Goal: Task Accomplishment & Management: Manage account settings

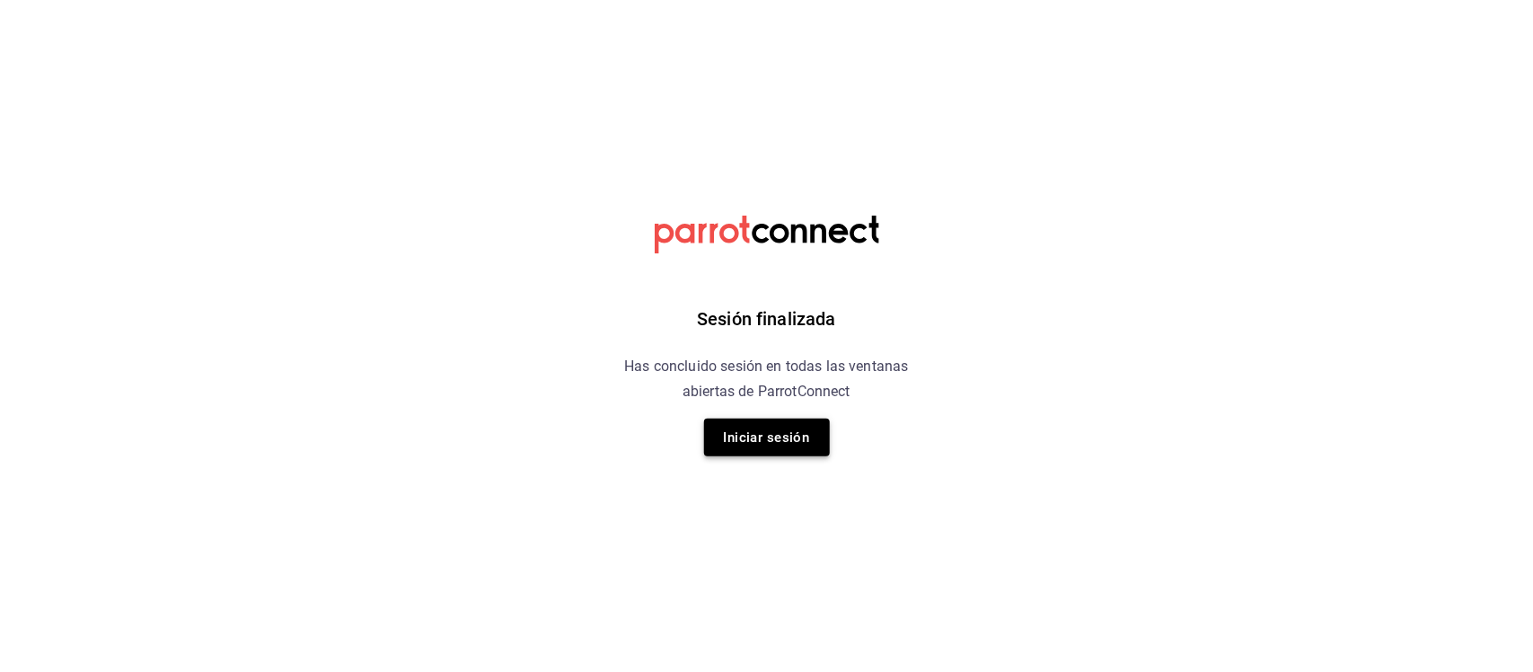
click at [801, 424] on button "Iniciar sesión" at bounding box center [767, 438] width 126 height 38
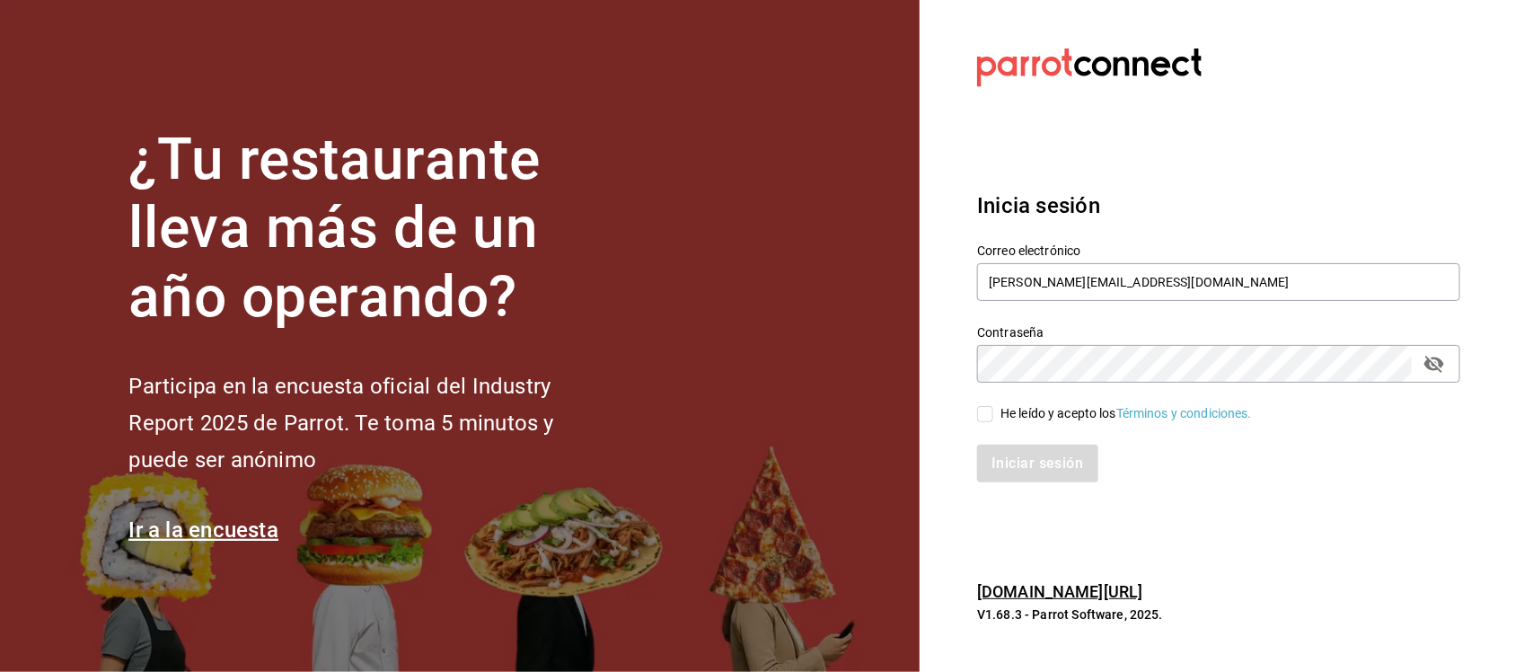
click at [990, 414] on input "He leído y acepto los Términos y condiciones." at bounding box center [985, 414] width 16 height 16
checkbox input "true"
click at [1030, 464] on button "Iniciar sesión" at bounding box center [1038, 464] width 122 height 38
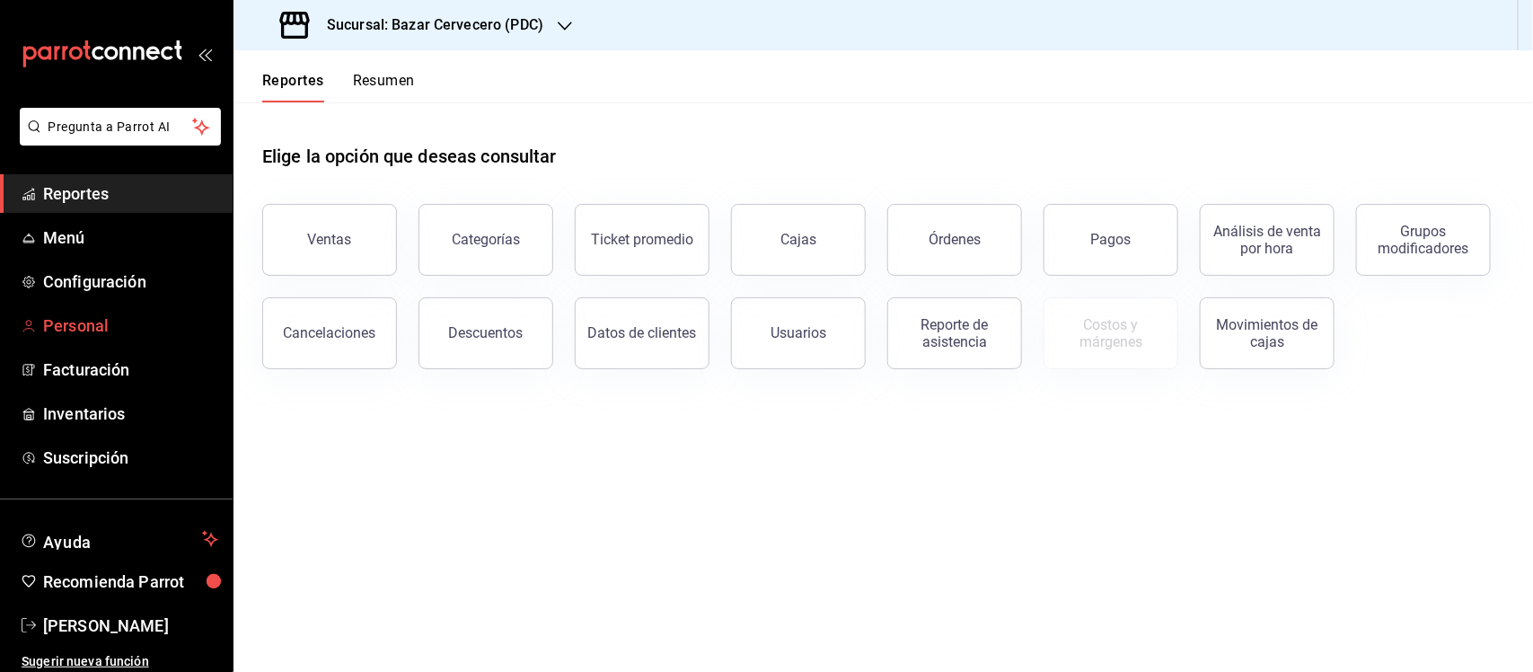
click at [90, 325] on span "Personal" at bounding box center [130, 326] width 175 height 24
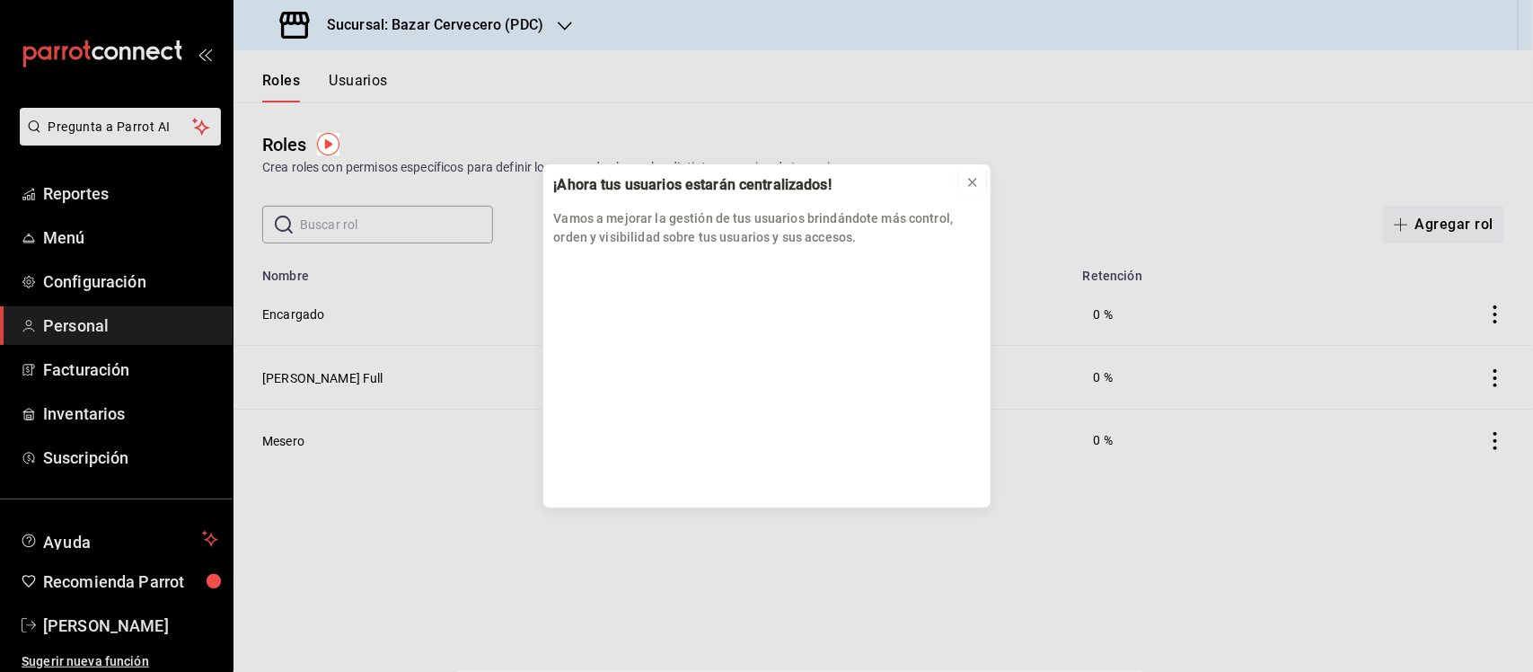
click at [972, 181] on icon at bounding box center [973, 182] width 14 height 14
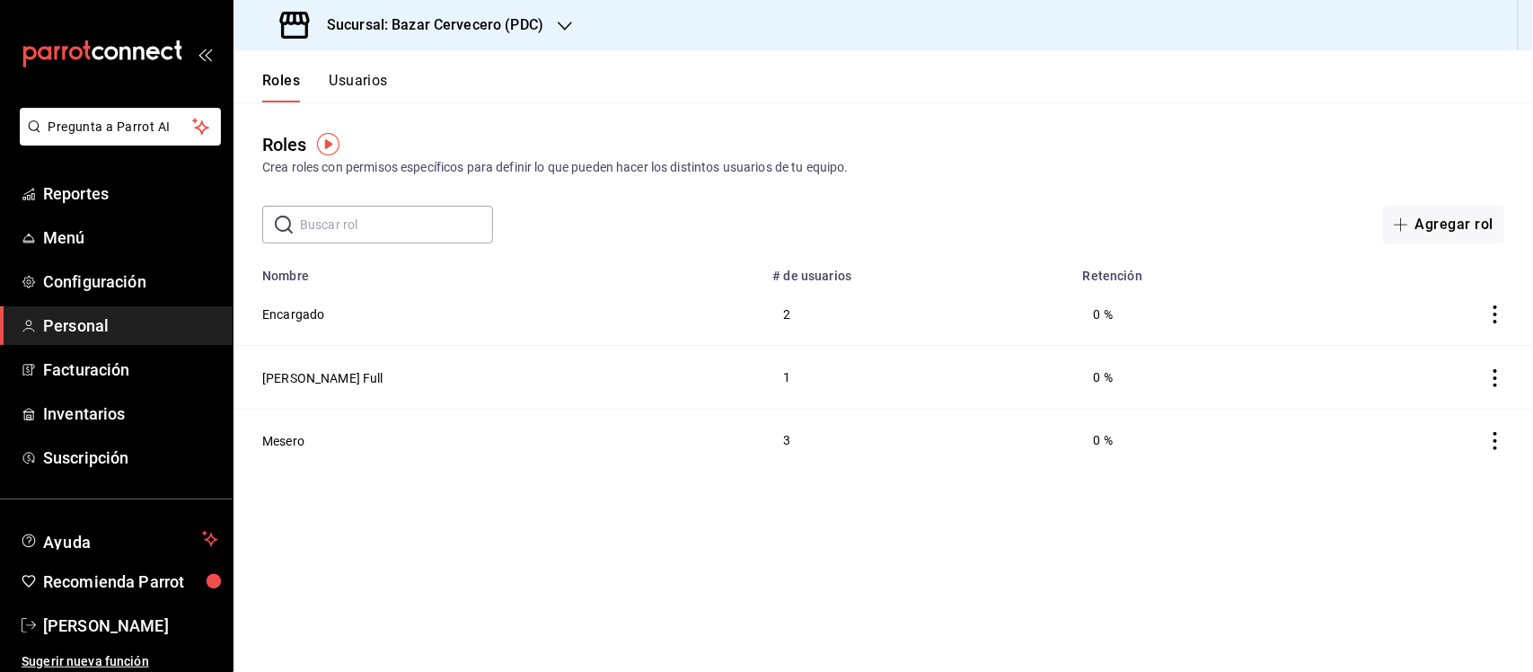
click at [380, 83] on button "Usuarios" at bounding box center [358, 87] width 59 height 31
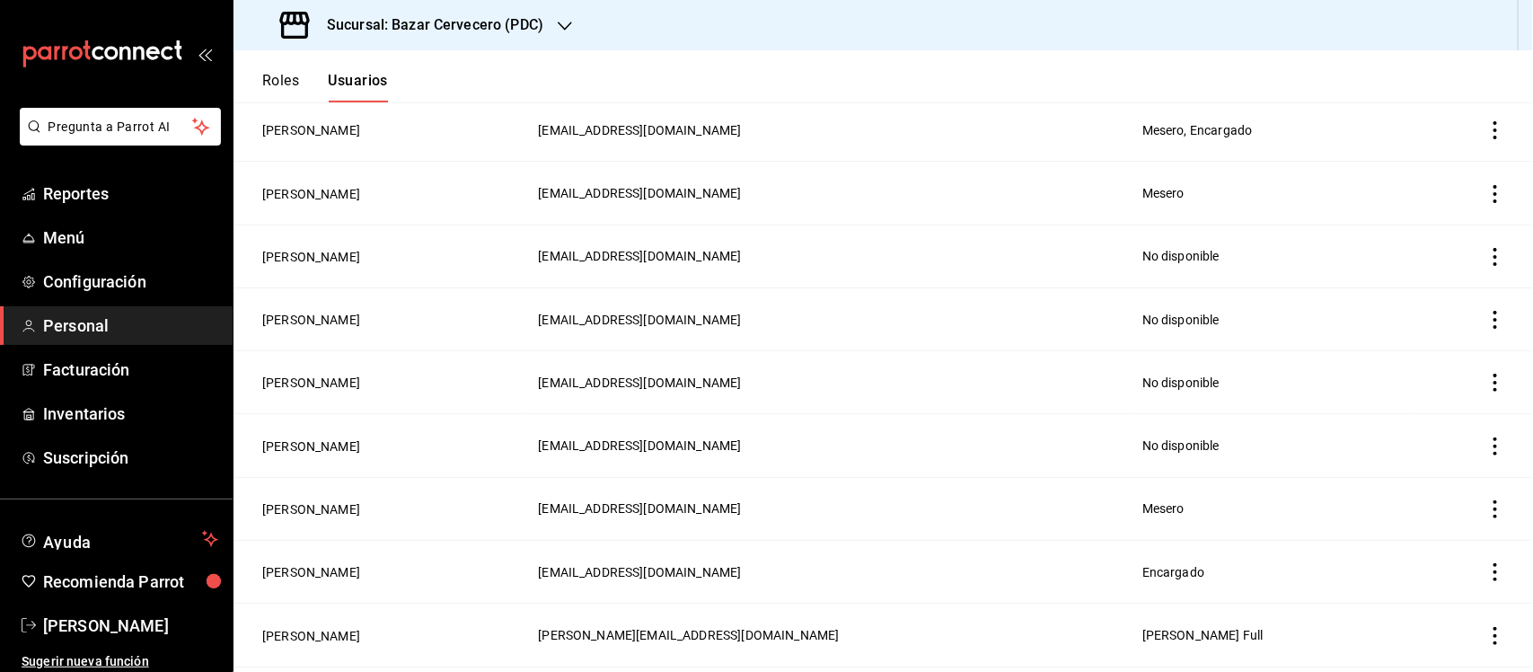
scroll to position [225, 0]
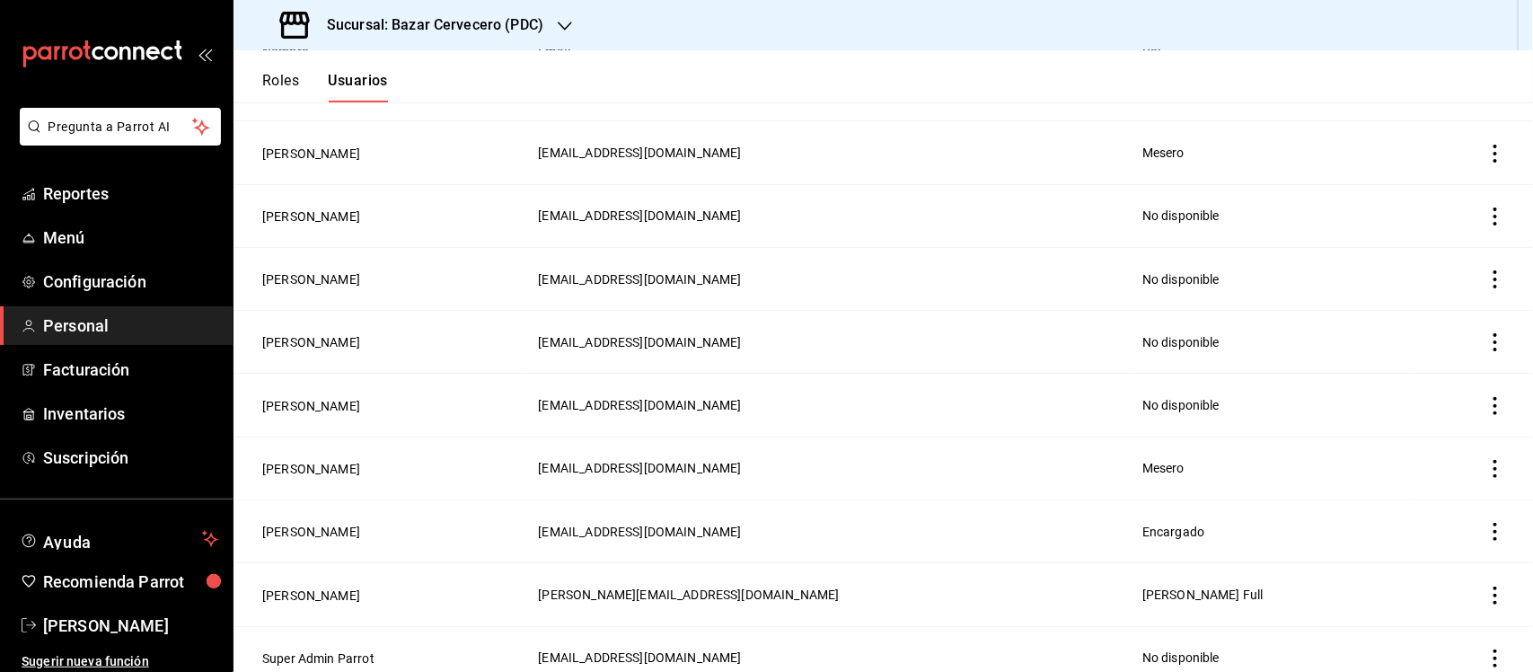
click at [1487, 477] on icon "actions" at bounding box center [1496, 469] width 18 height 18
click at [442, 437] on div at bounding box center [766, 336] width 1533 height 672
click at [338, 473] on button "Ramfel Hernandez" at bounding box center [311, 469] width 98 height 18
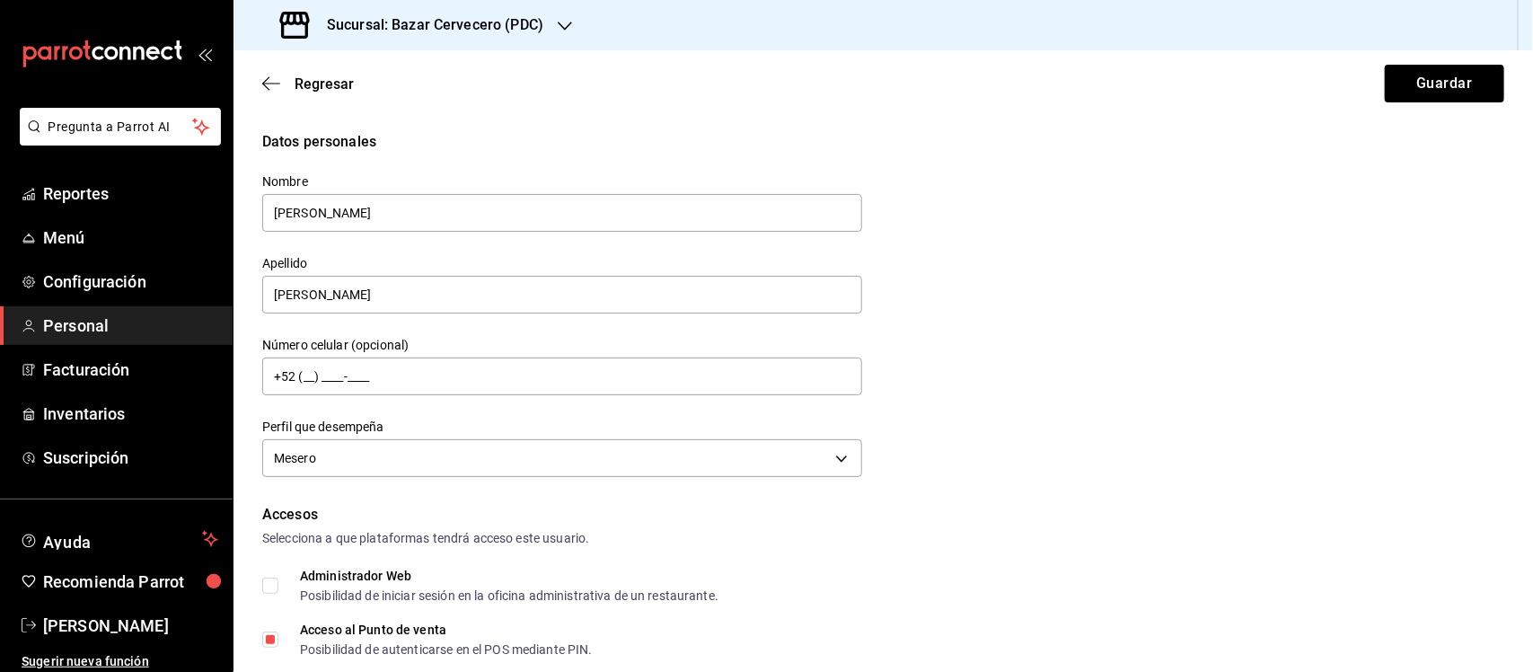
type input "Ramses"
click at [1406, 90] on button "Guardar" at bounding box center [1444, 84] width 119 height 38
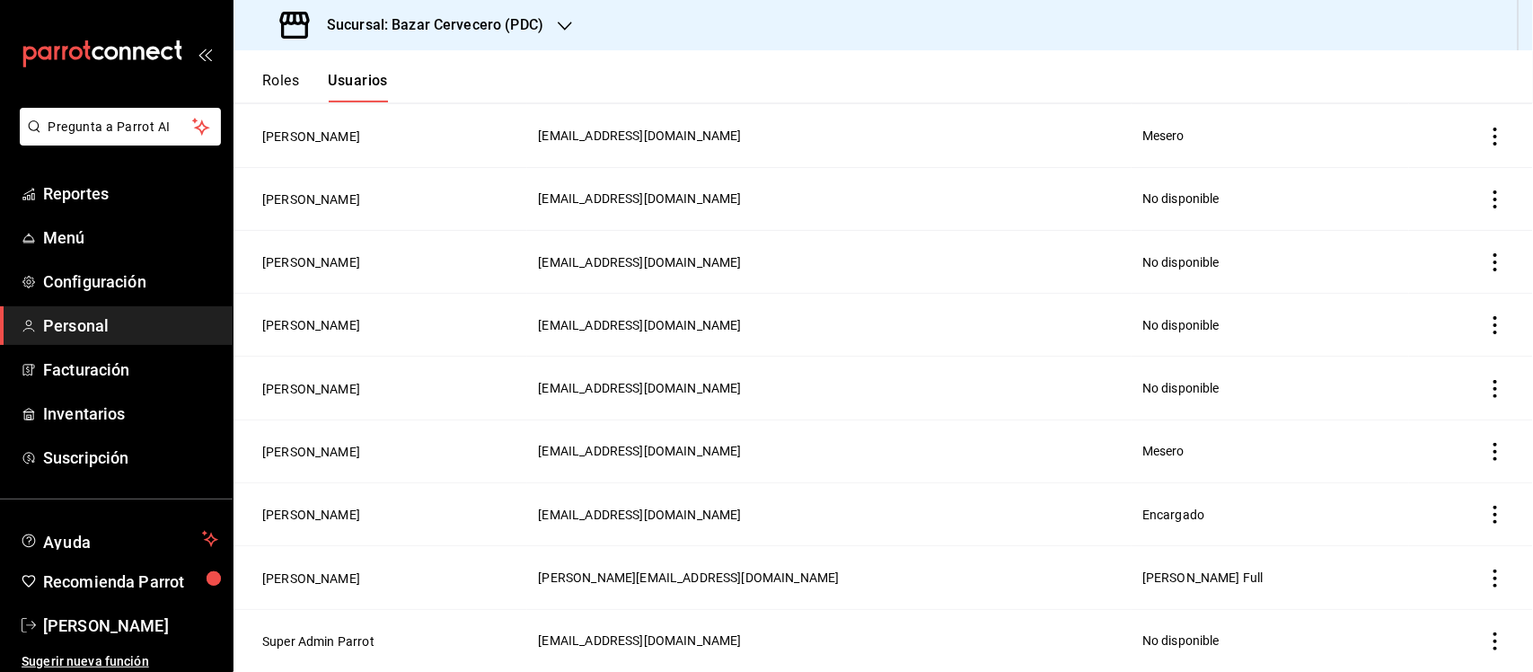
scroll to position [4, 0]
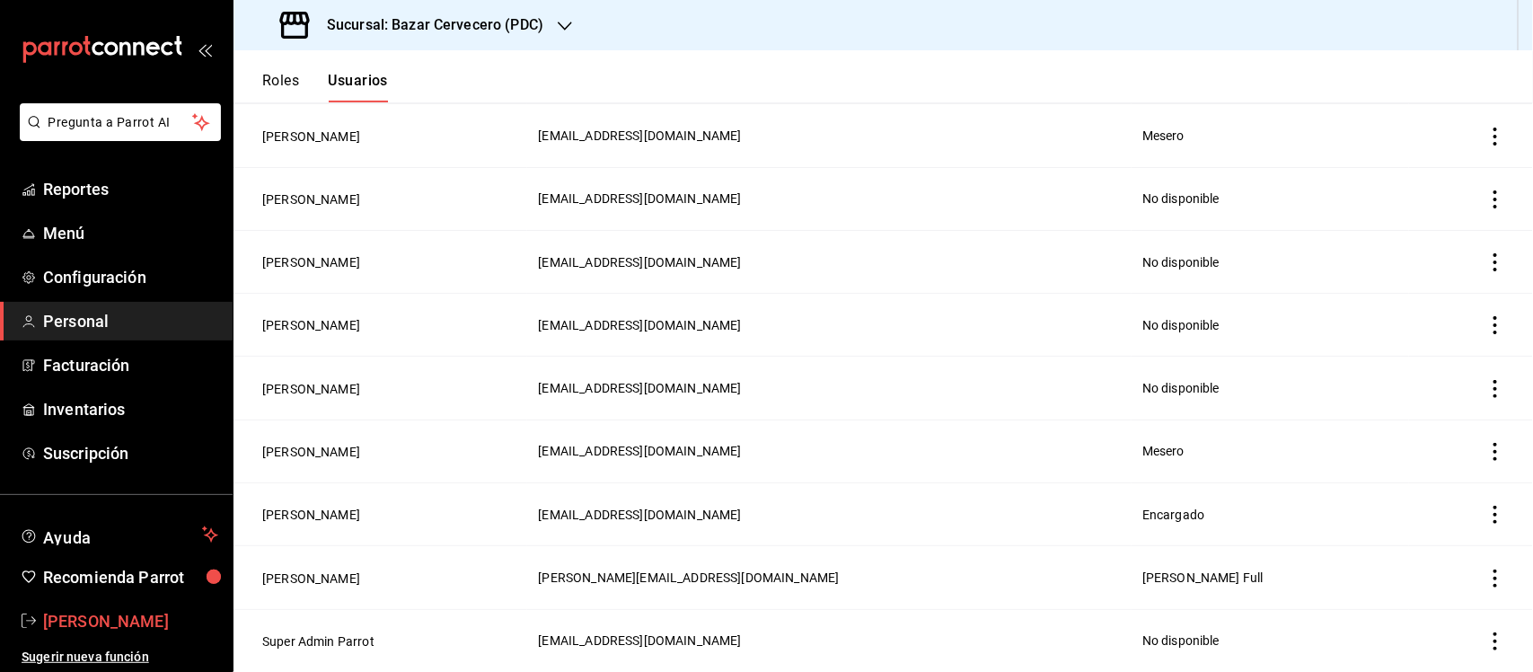
click at [109, 618] on span "Miguel Antoniucci" at bounding box center [130, 621] width 175 height 24
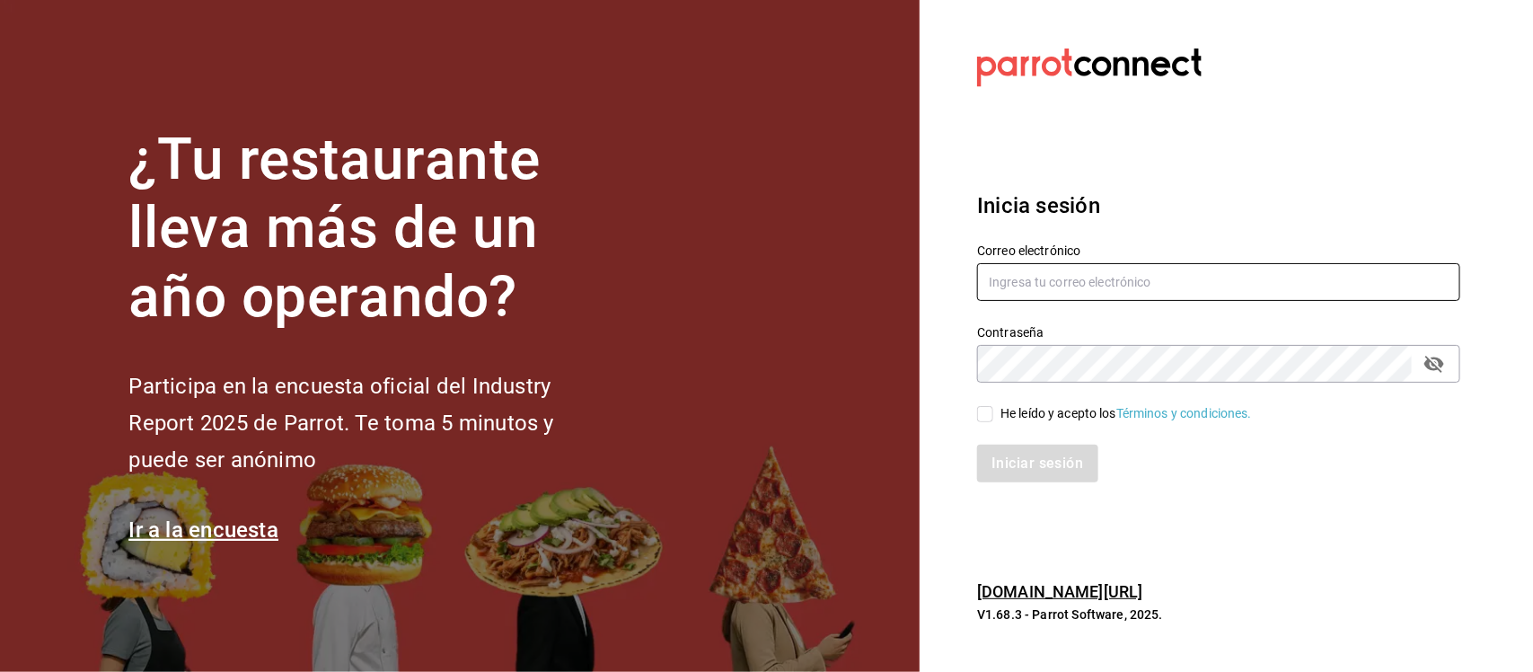
type input "[PERSON_NAME][EMAIL_ADDRESS][DOMAIN_NAME]"
